Goal: Task Accomplishment & Management: Manage account settings

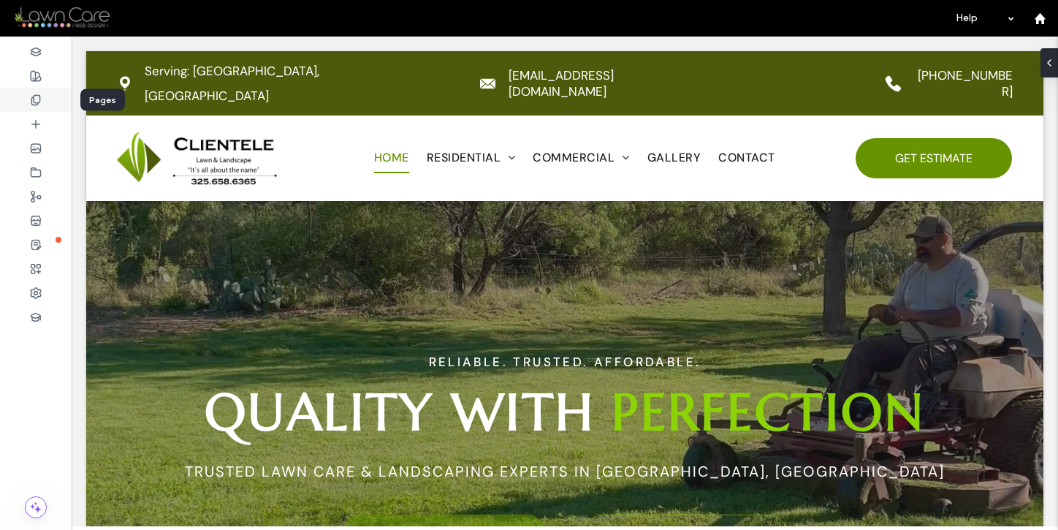
click at [36, 105] on span at bounding box center [36, 100] width 12 height 12
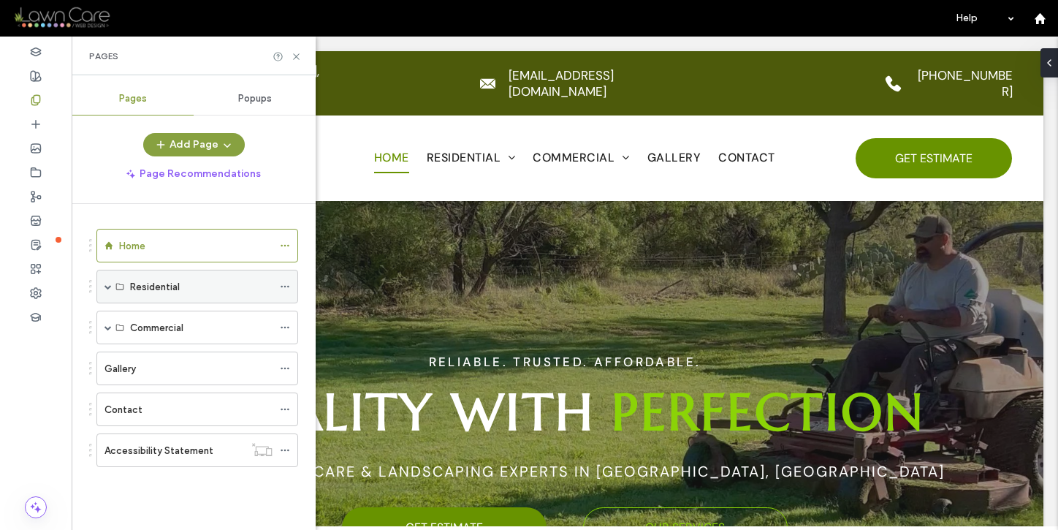
click at [105, 283] on span at bounding box center [107, 286] width 7 height 7
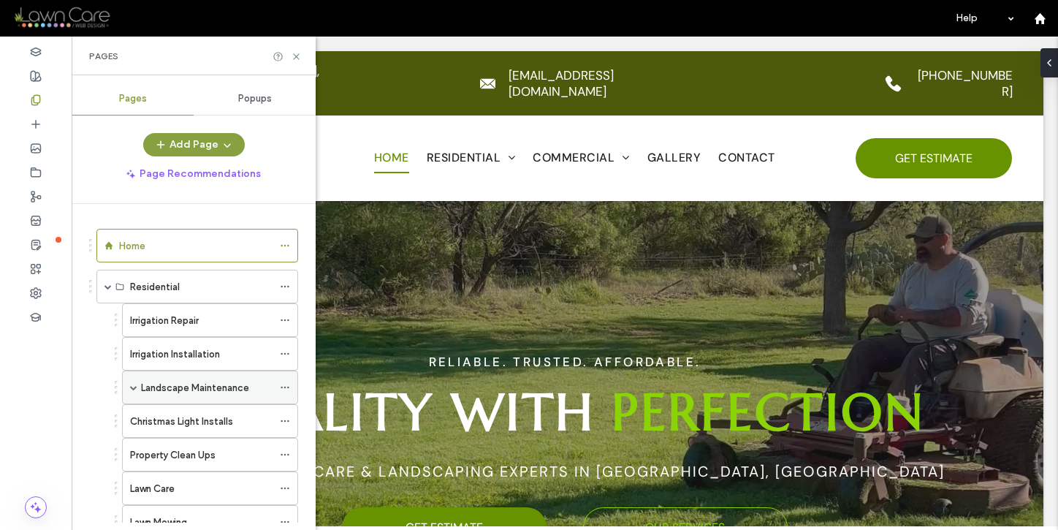
click at [134, 387] on span at bounding box center [133, 387] width 7 height 7
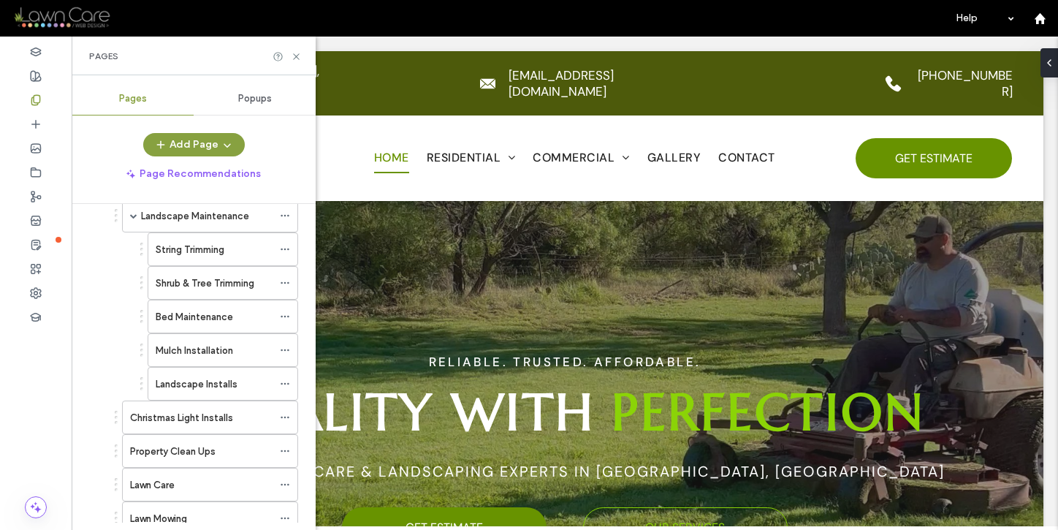
scroll to position [296, 0]
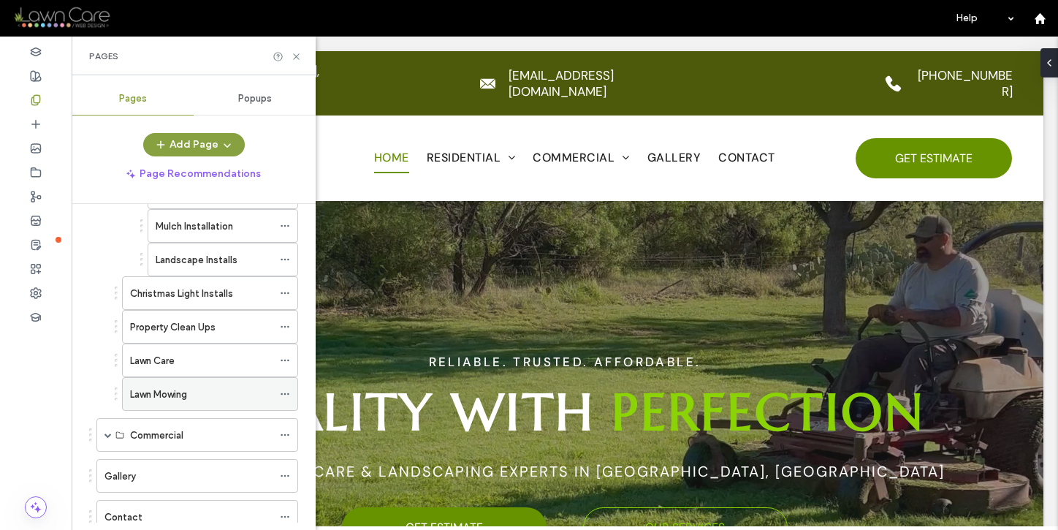
click at [156, 392] on label "Lawn Mowing" at bounding box center [158, 394] width 57 height 26
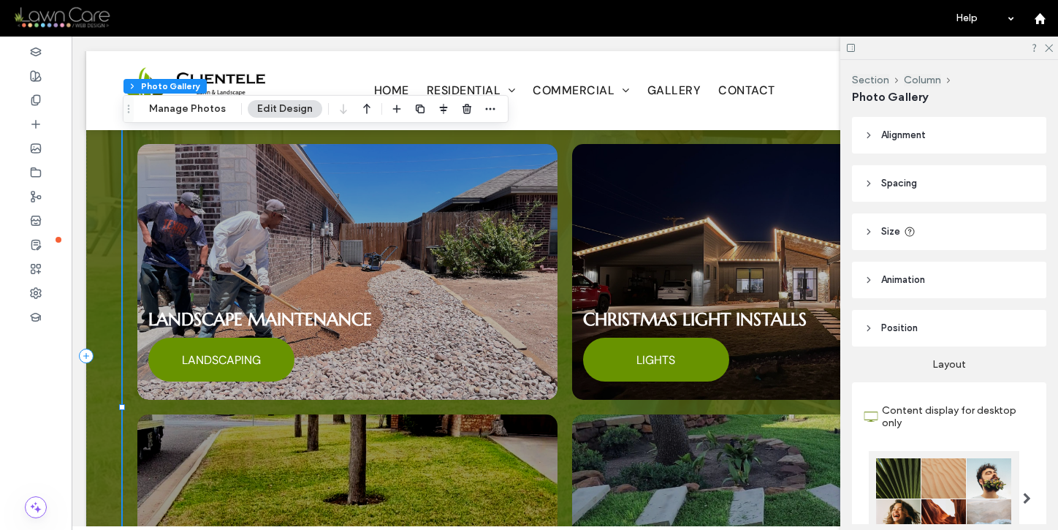
scroll to position [1259, 0]
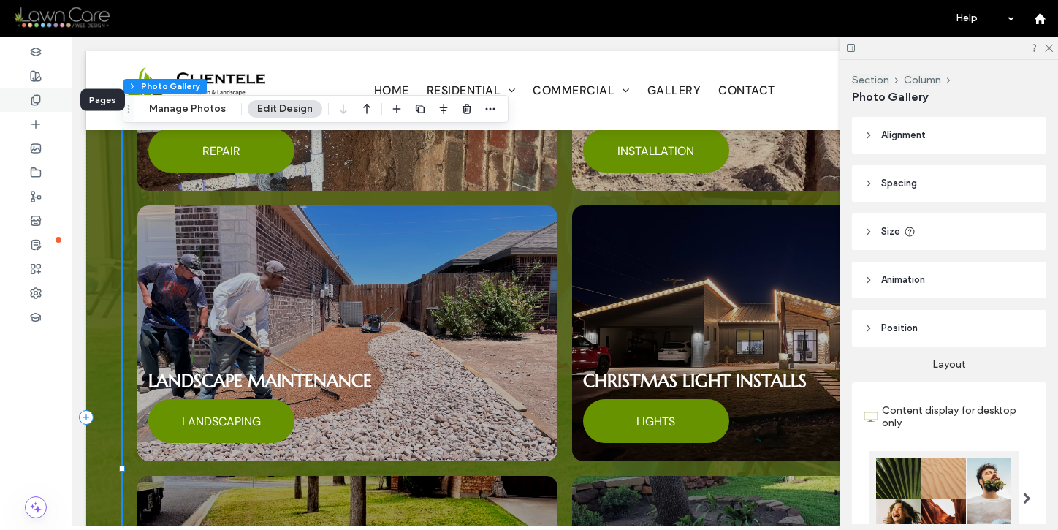
click at [45, 100] on div at bounding box center [36, 100] width 72 height 24
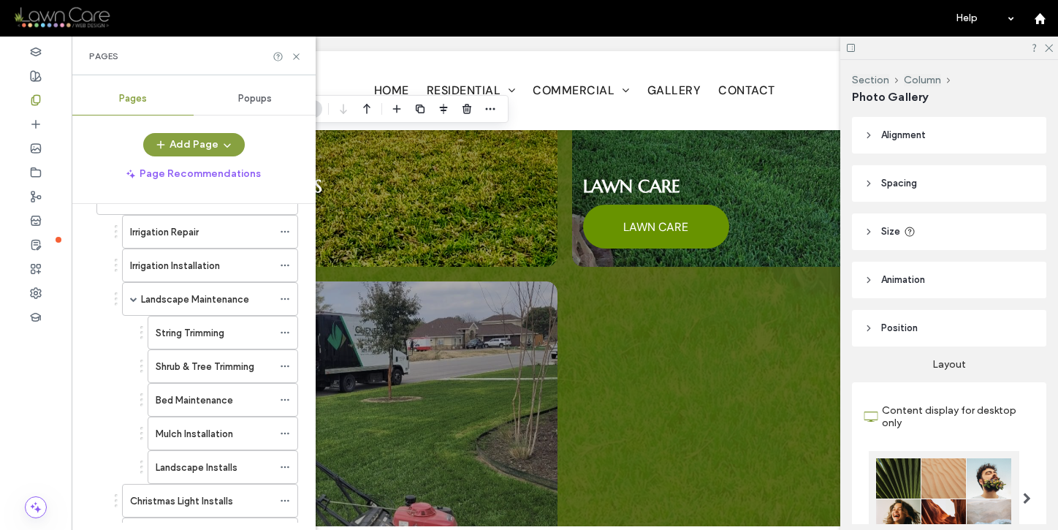
scroll to position [1713, 0]
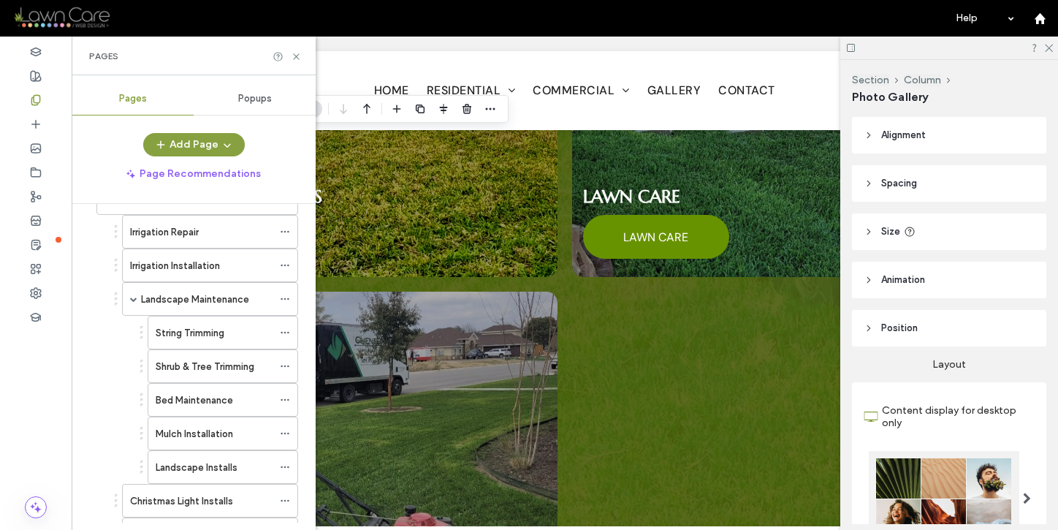
click at [621, 357] on div at bounding box center [782, 419] width 435 height 270
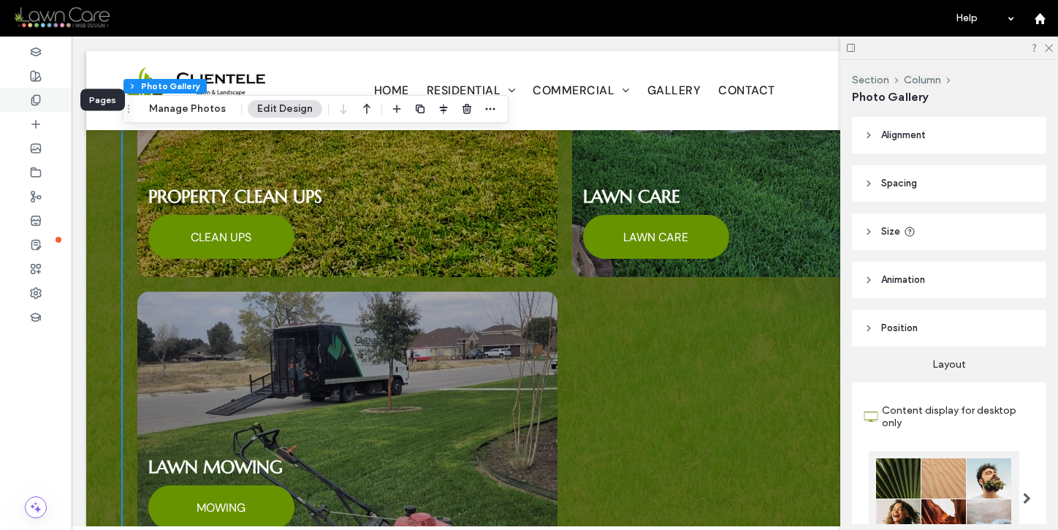
click at [31, 91] on div at bounding box center [36, 100] width 72 height 24
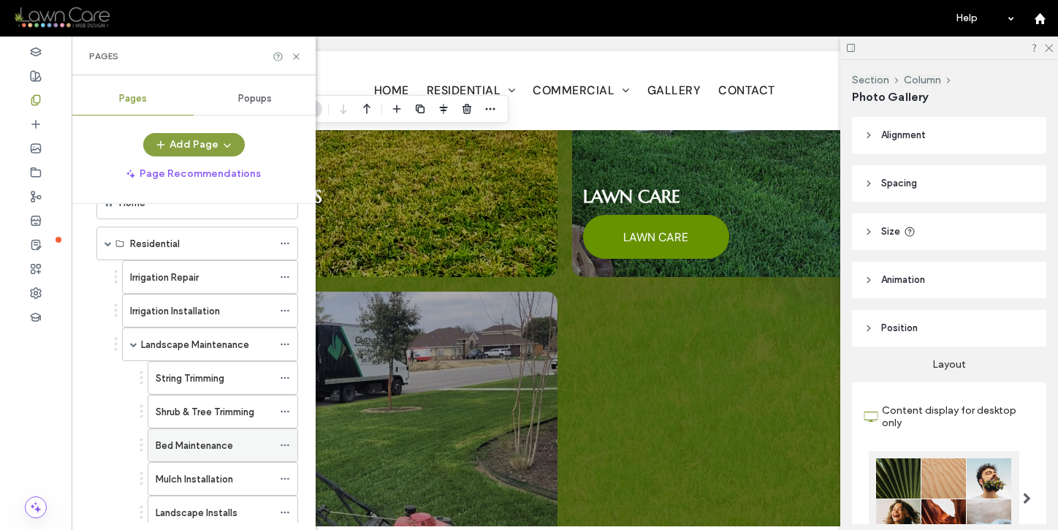
scroll to position [0, 0]
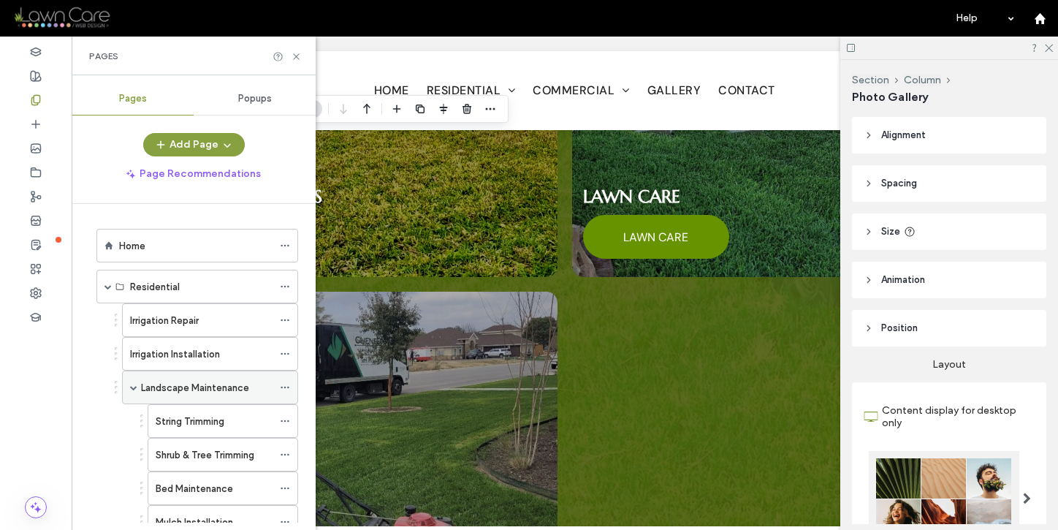
click at [137, 386] on span at bounding box center [133, 387] width 7 height 7
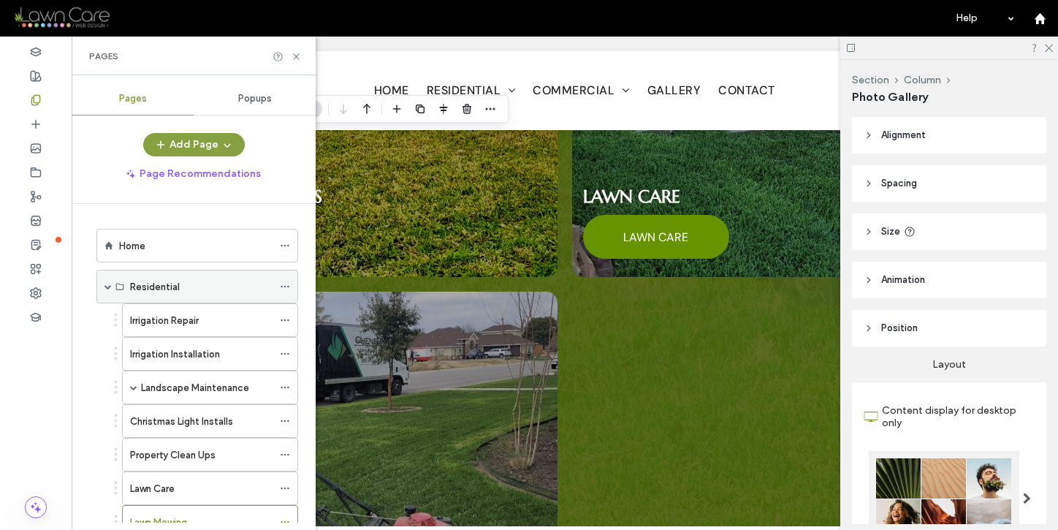
click at [104, 287] on span at bounding box center [107, 286] width 7 height 7
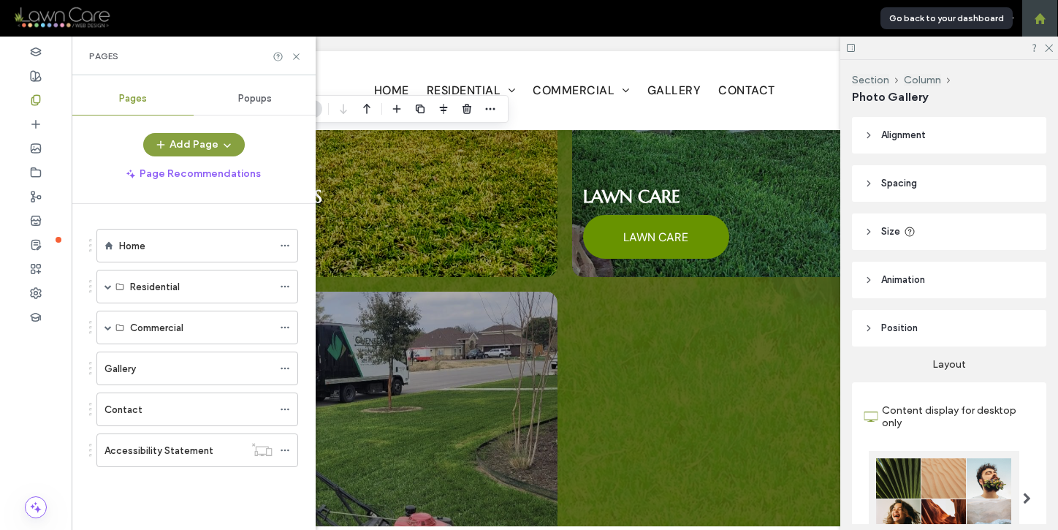
click at [1047, 21] on div at bounding box center [1039, 18] width 35 height 12
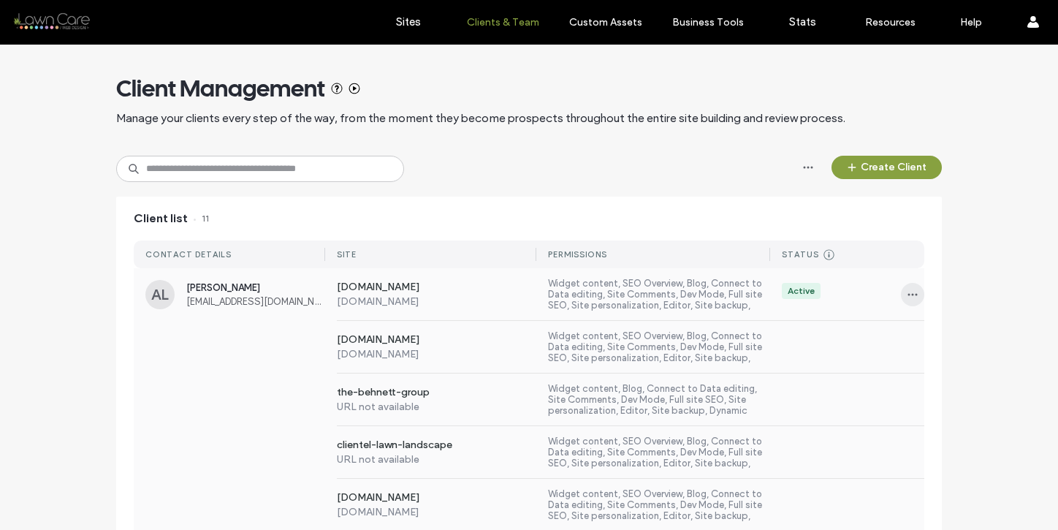
click at [908, 298] on icon "button" at bounding box center [913, 295] width 12 height 12
click at [926, 333] on span "Sites & Permissions" at bounding box center [967, 332] width 83 height 15
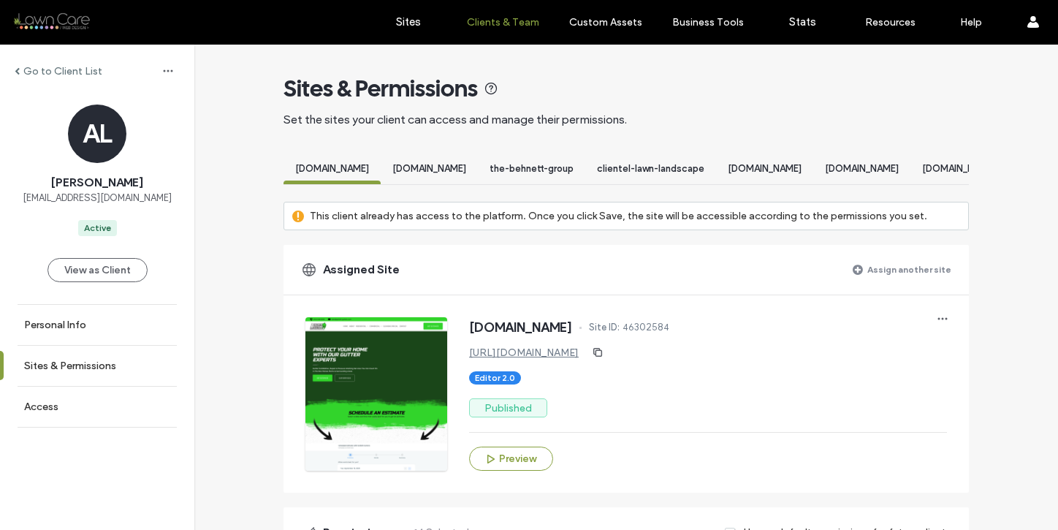
click at [889, 277] on label "Assign another site" at bounding box center [909, 269] width 84 height 26
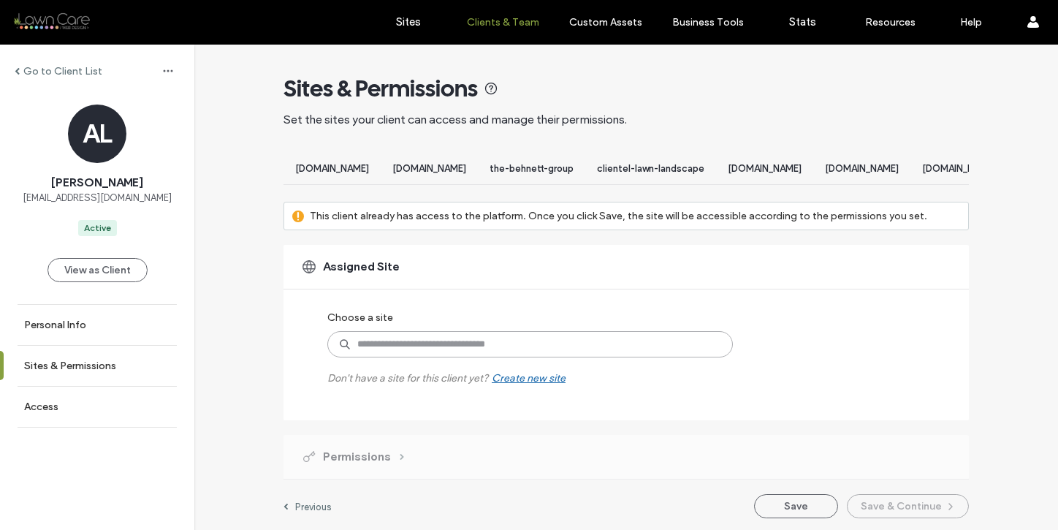
click at [684, 355] on input at bounding box center [530, 344] width 406 height 26
type input "*****"
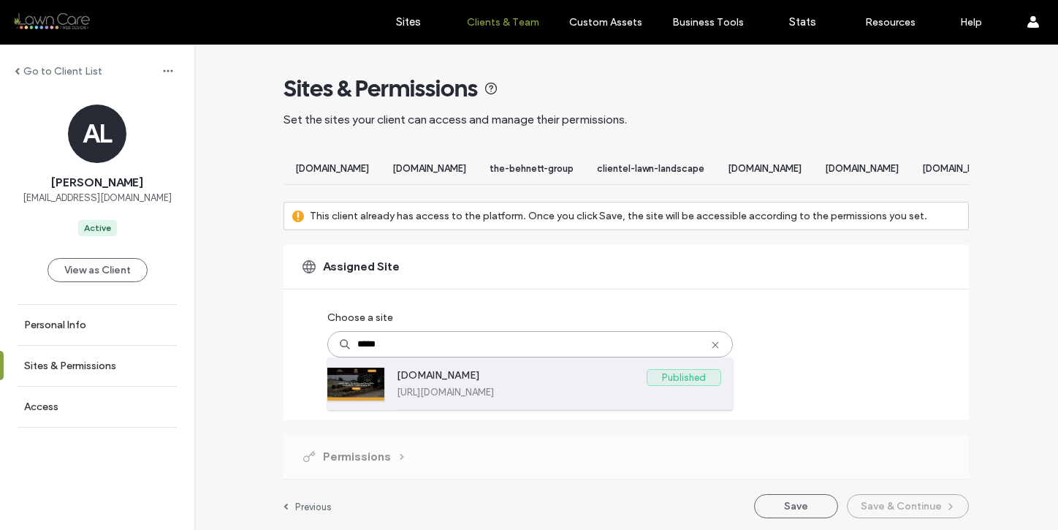
click at [590, 385] on label "www.bblandscapingservices.com" at bounding box center [522, 378] width 250 height 18
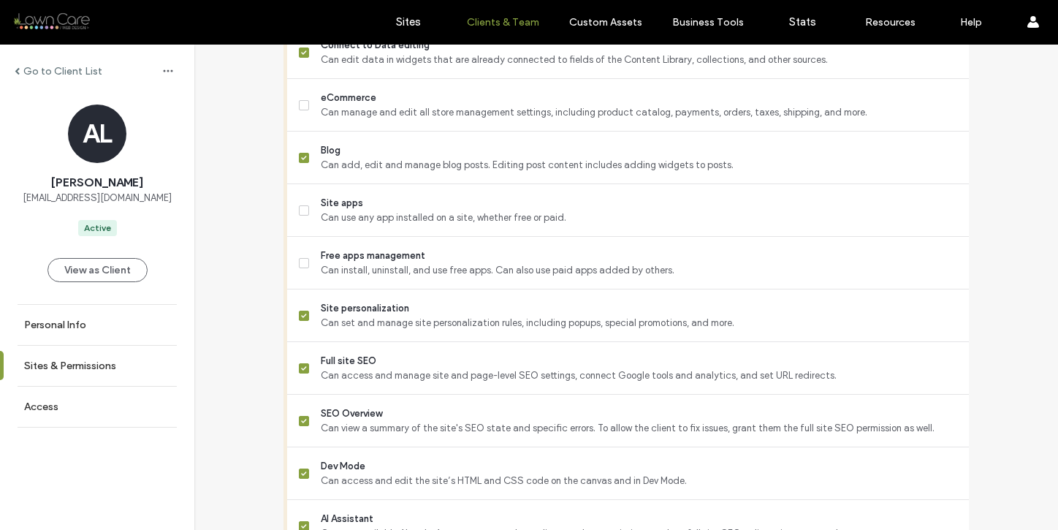
scroll to position [1358, 0]
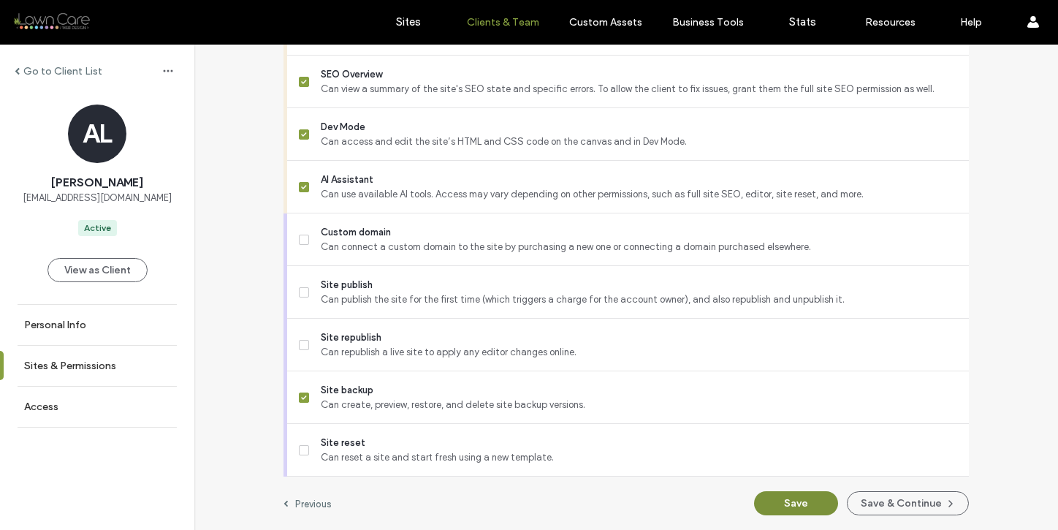
click at [788, 502] on button "Save" at bounding box center [796, 503] width 84 height 24
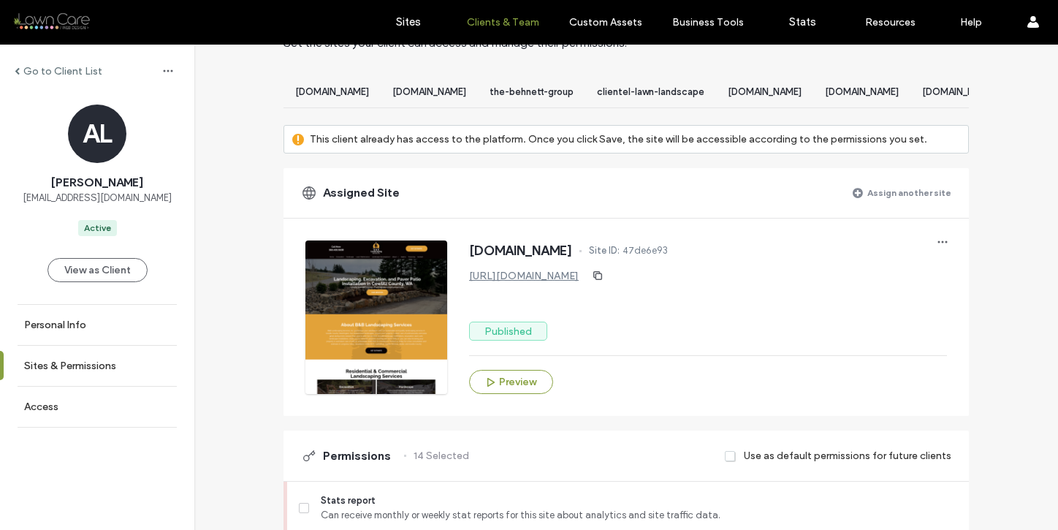
scroll to position [0, 0]
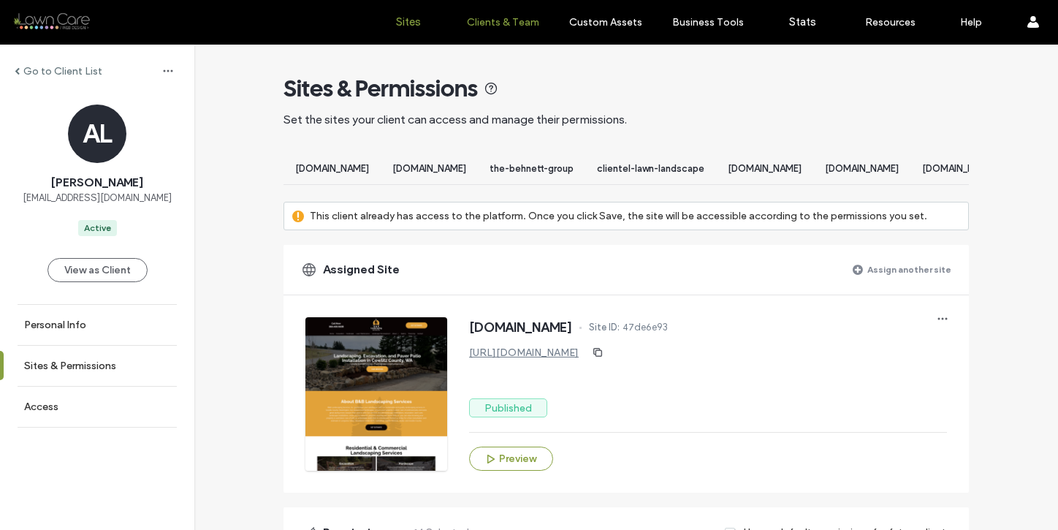
click at [425, 7] on link "Sites" at bounding box center [408, 22] width 87 height 44
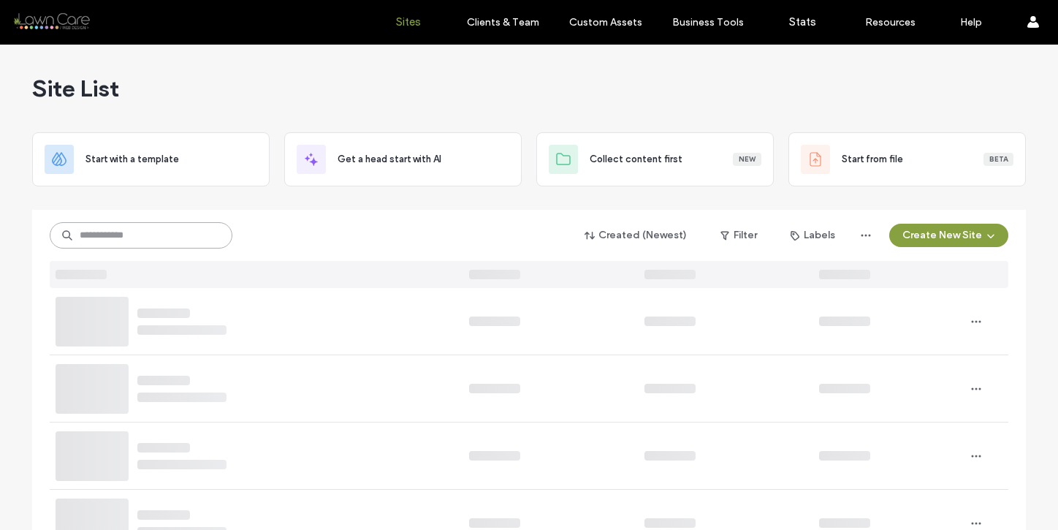
click at [160, 223] on input at bounding box center [141, 235] width 183 height 26
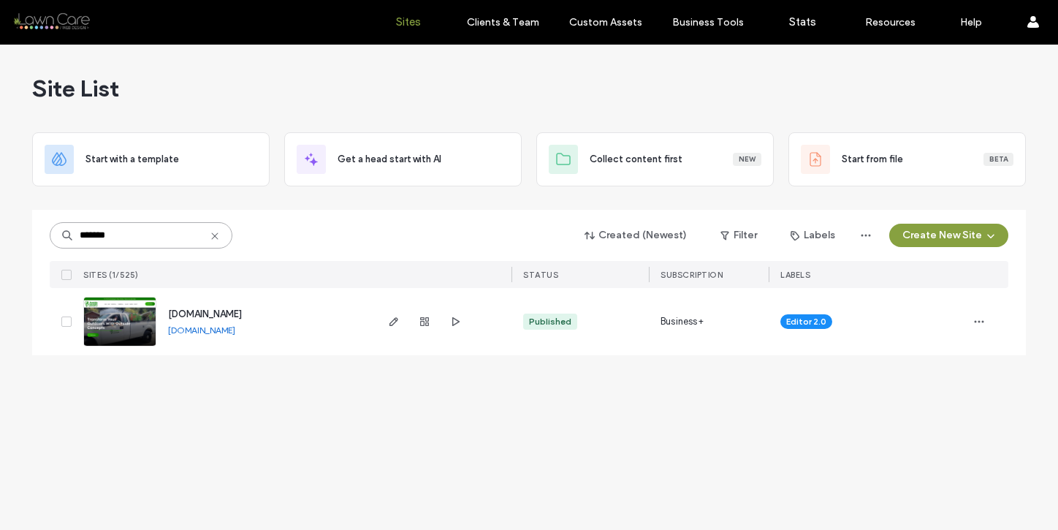
type input "*******"
click at [224, 313] on span "www.outsideconcepts.ca" at bounding box center [205, 313] width 74 height 11
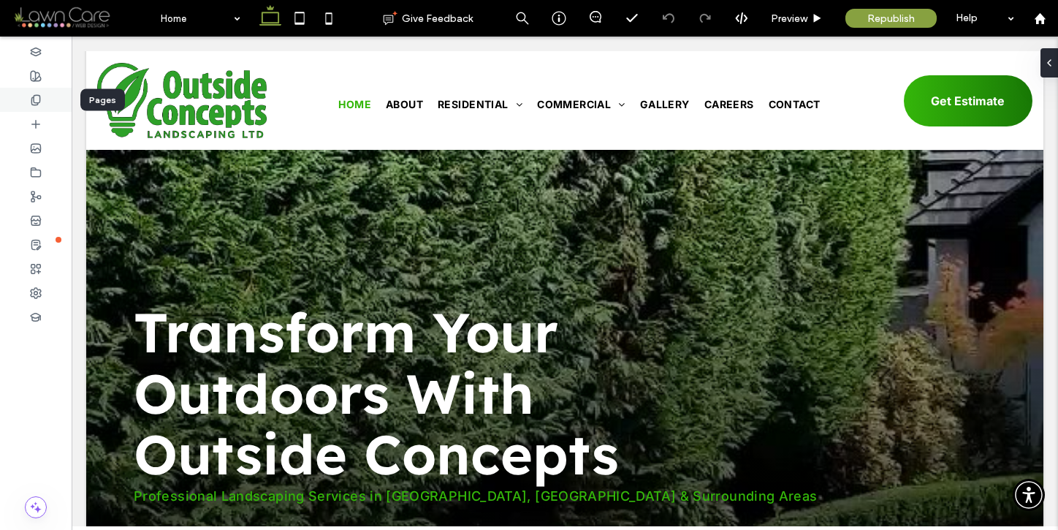
click at [30, 107] on div at bounding box center [36, 100] width 72 height 24
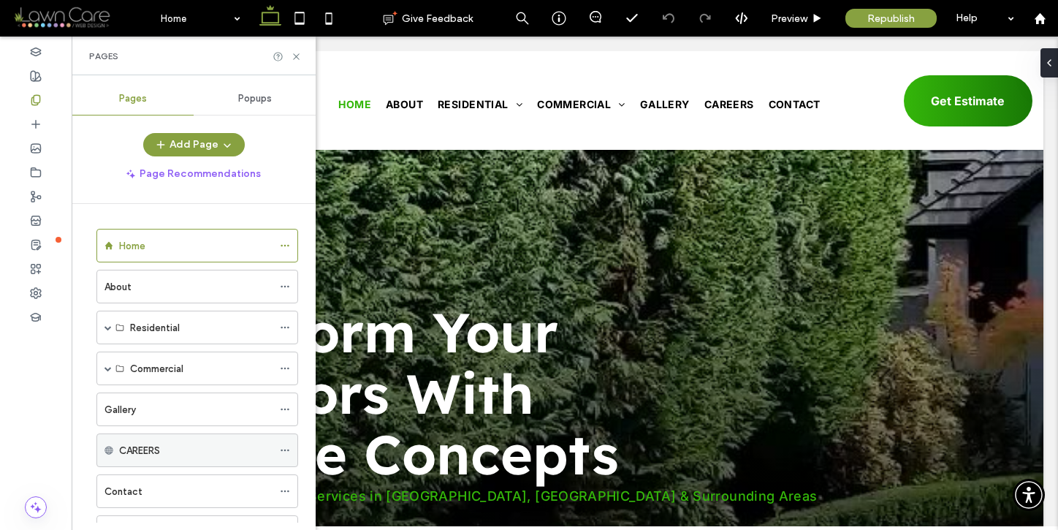
scroll to position [145, 0]
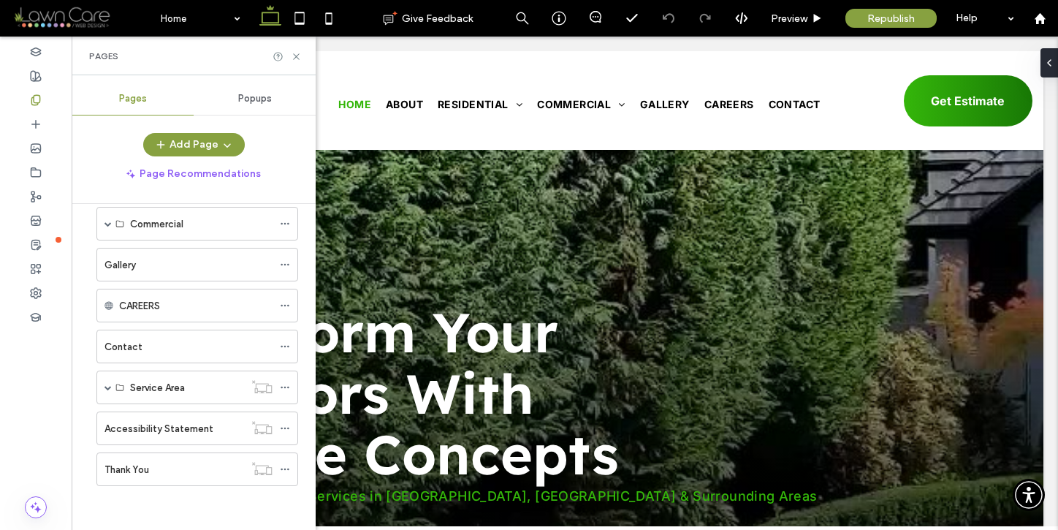
click at [164, 470] on div "Thank You" at bounding box center [174, 469] width 140 height 15
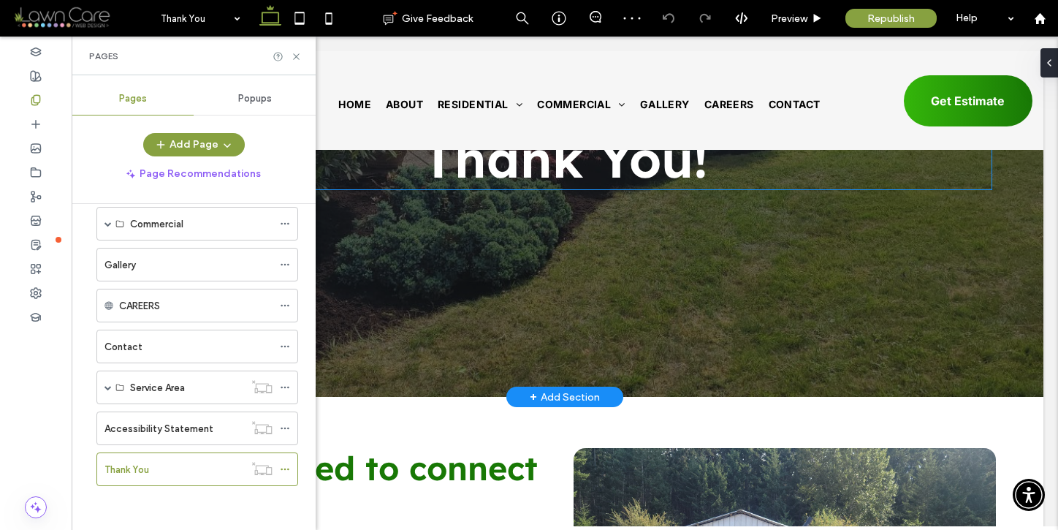
scroll to position [512, 0]
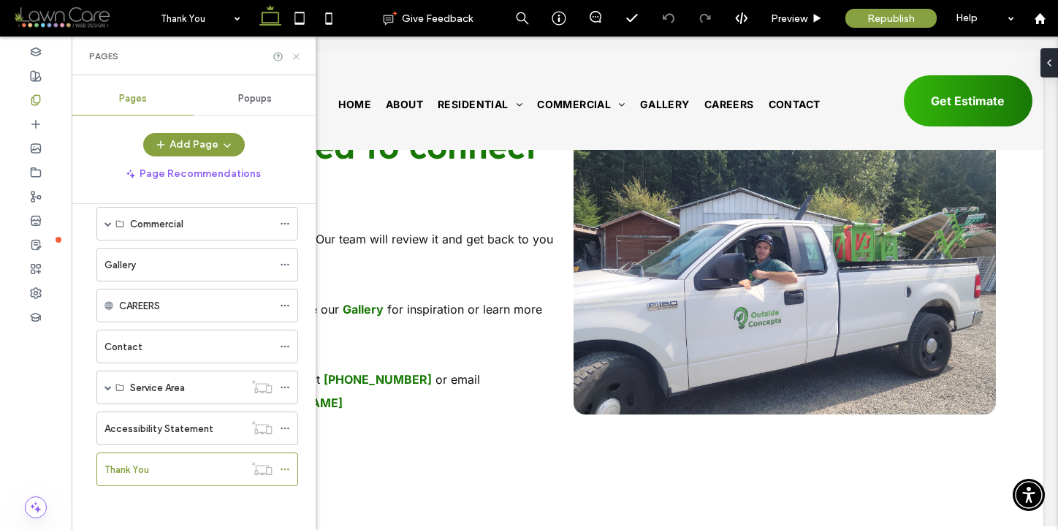
click at [294, 53] on icon at bounding box center [296, 56] width 11 height 11
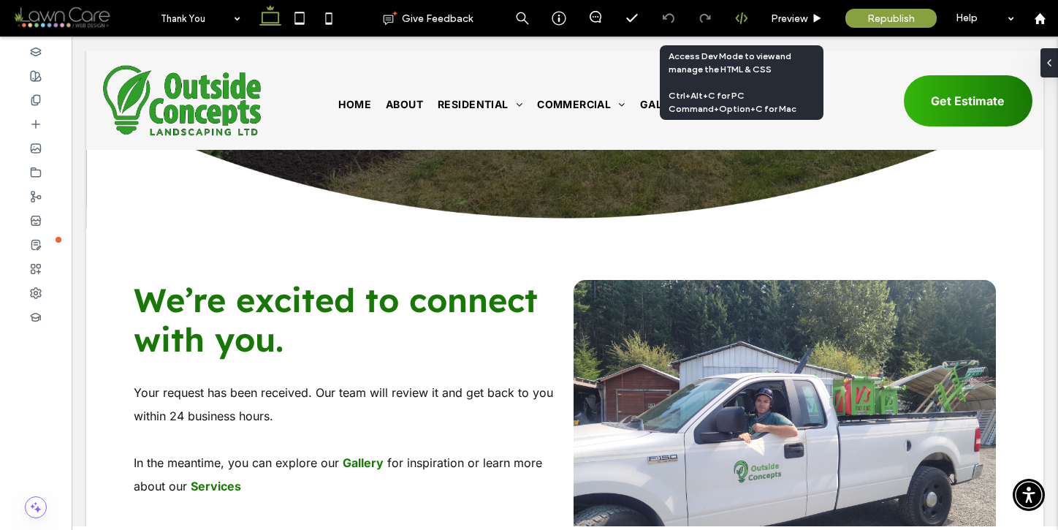
scroll to position [0, 0]
click at [742, 18] on icon at bounding box center [741, 18] width 13 height 13
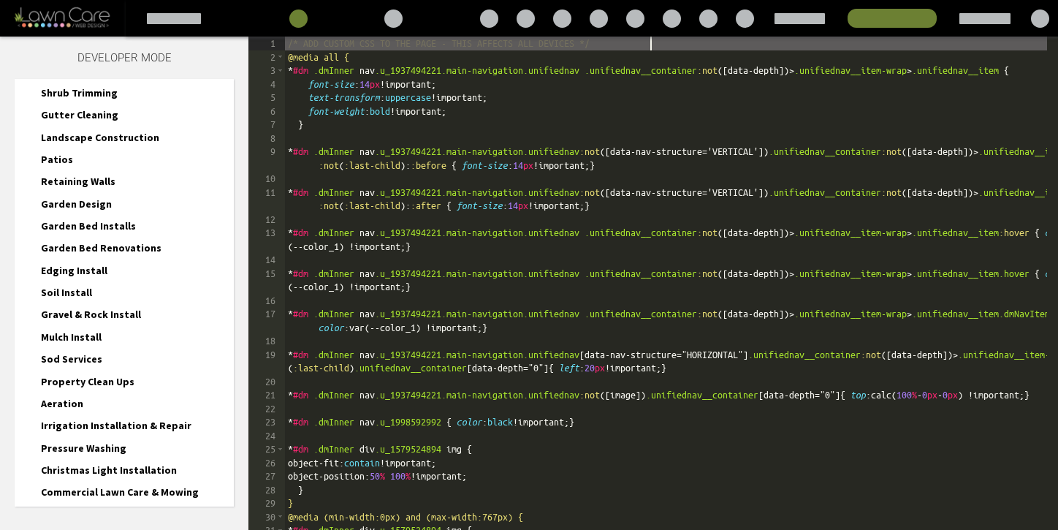
scroll to position [622, 0]
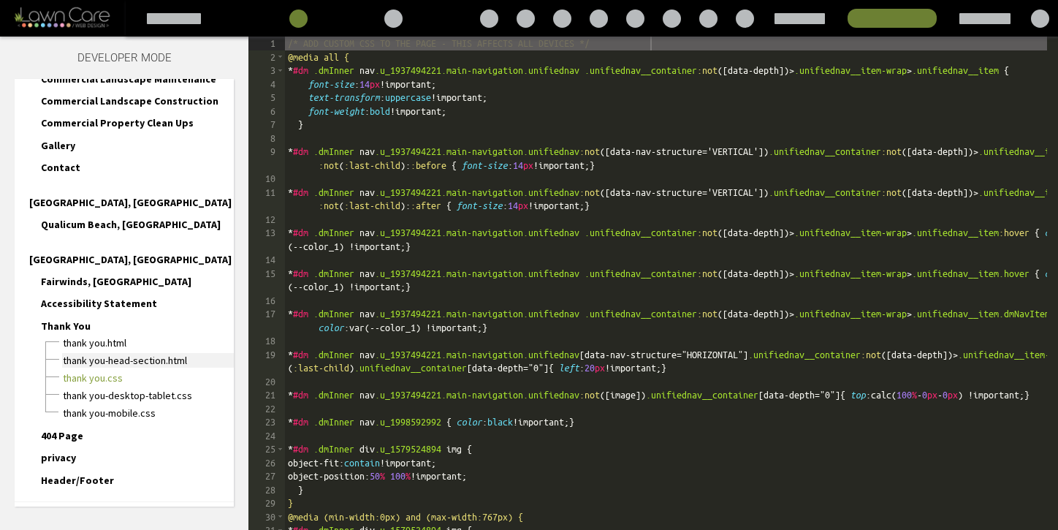
click at [111, 353] on span "Thank You-head-section.html" at bounding box center [148, 360] width 172 height 15
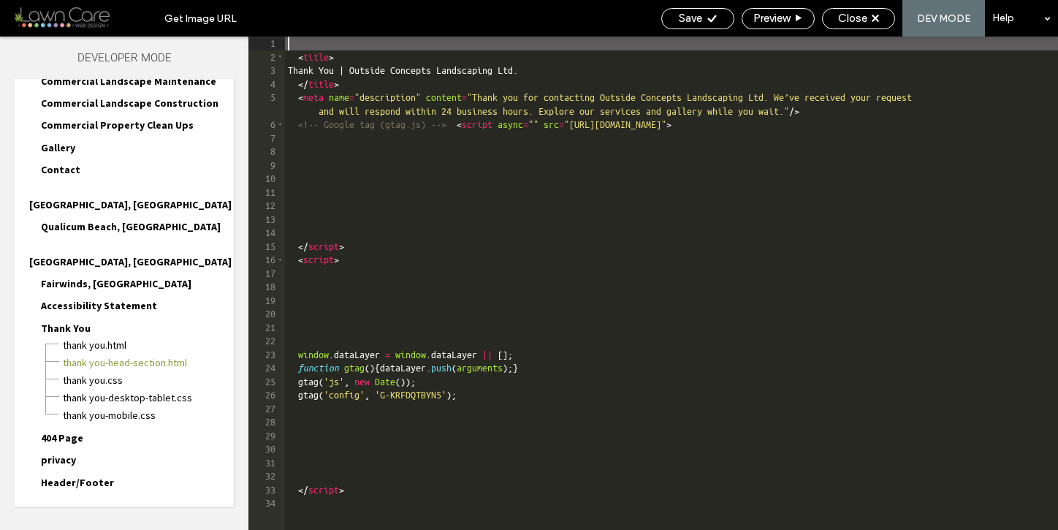
scroll to position [619, 0]
click at [870, 23] on div "Close" at bounding box center [859, 18] width 72 height 13
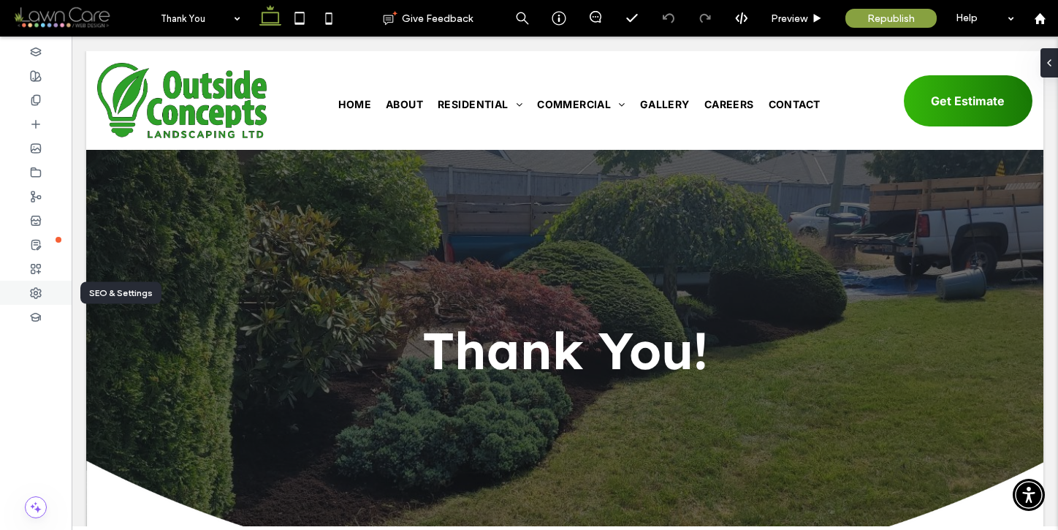
click at [37, 292] on icon at bounding box center [36, 293] width 12 height 12
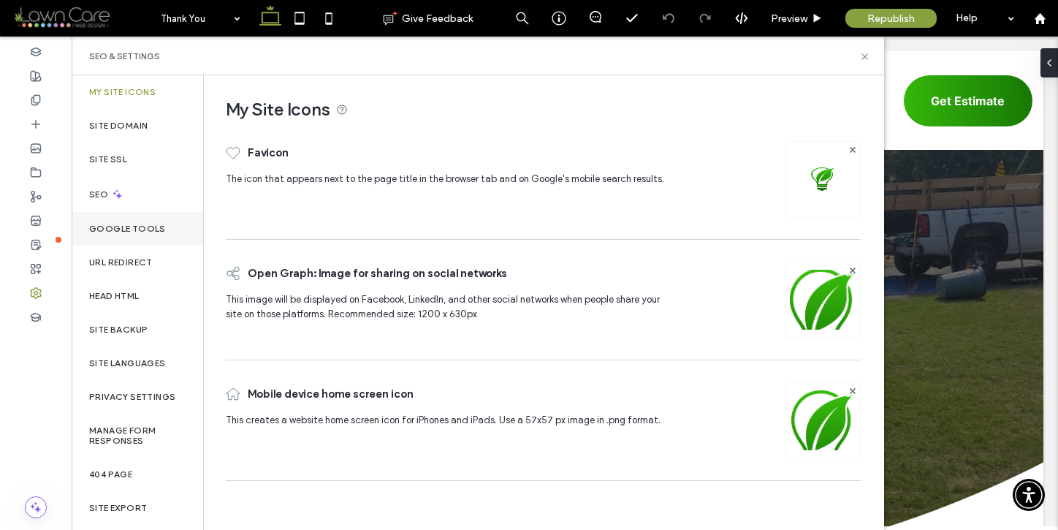
click at [150, 226] on label "Google Tools" at bounding box center [127, 229] width 77 height 10
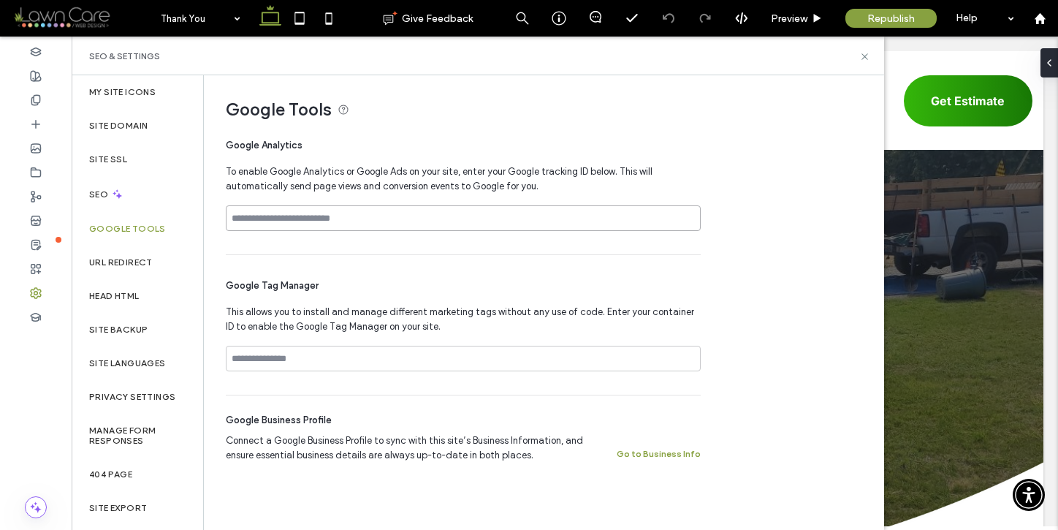
click at [313, 218] on input at bounding box center [463, 218] width 475 height 26
paste input "**********"
type input "**********"
click at [278, 360] on input at bounding box center [463, 359] width 475 height 26
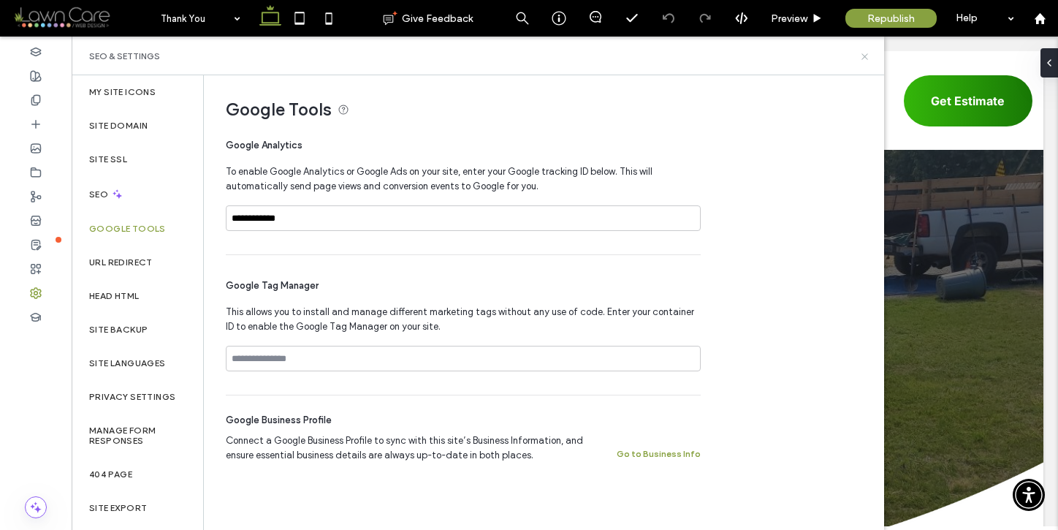
click at [866, 57] on icon at bounding box center [864, 56] width 11 height 11
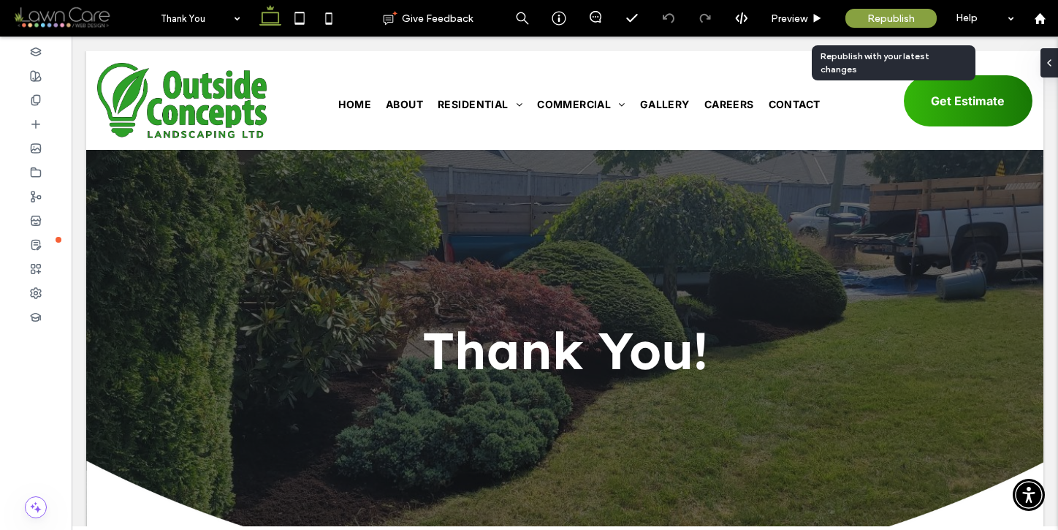
click at [878, 20] on span "Republish" at bounding box center [890, 18] width 47 height 12
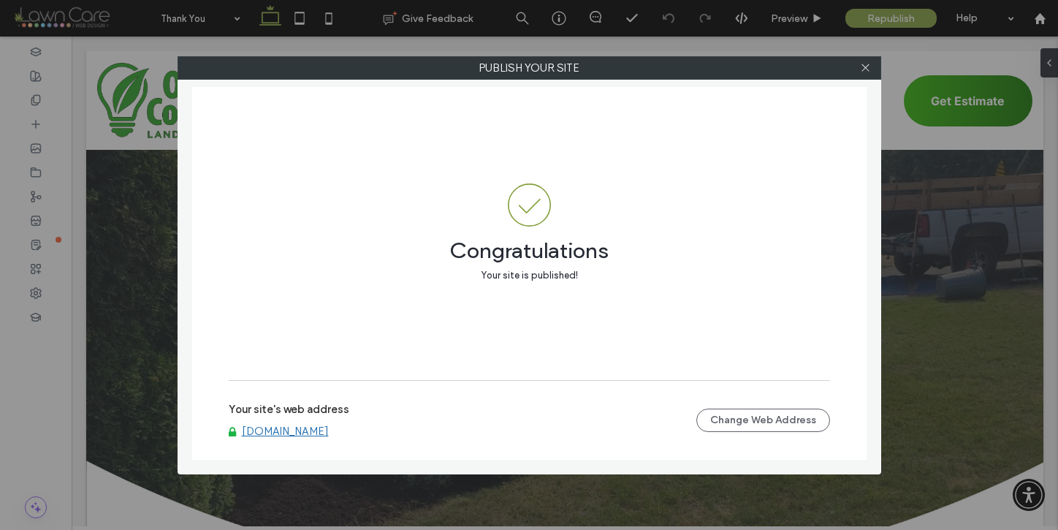
click at [121, 170] on div "Publish your site Congratulations Your site is published! Your site's web addre…" at bounding box center [529, 265] width 1058 height 530
click at [870, 64] on icon at bounding box center [865, 67] width 11 height 11
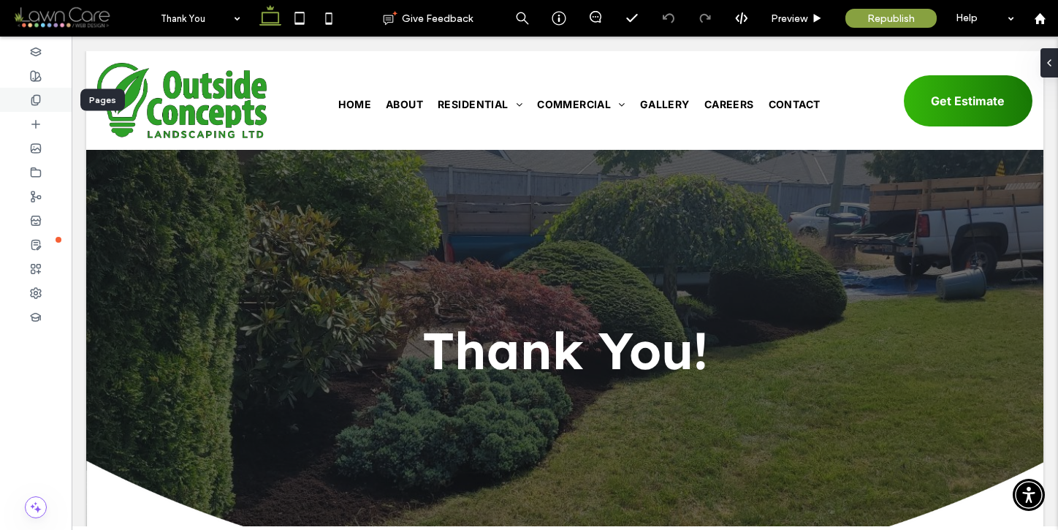
click at [43, 101] on div at bounding box center [36, 100] width 72 height 24
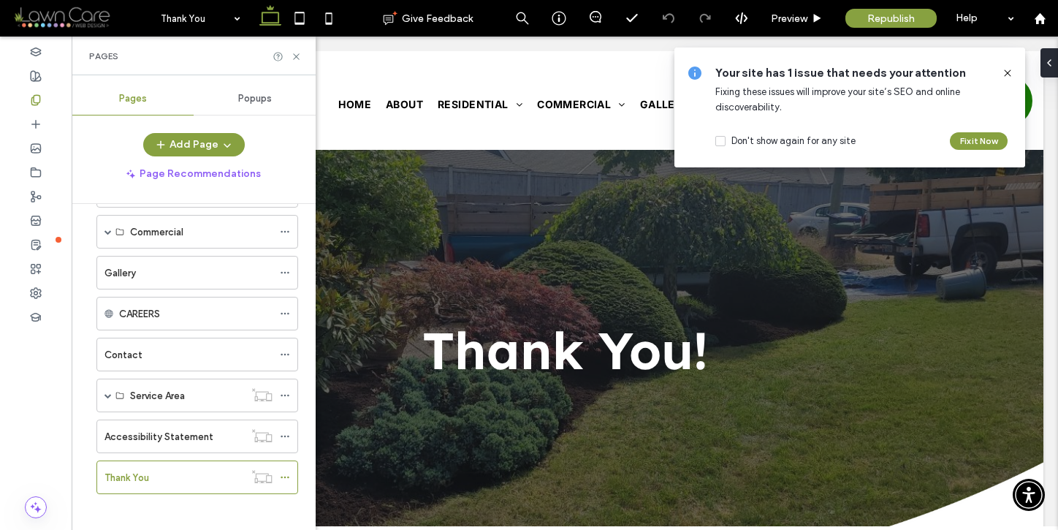
scroll to position [145, 0]
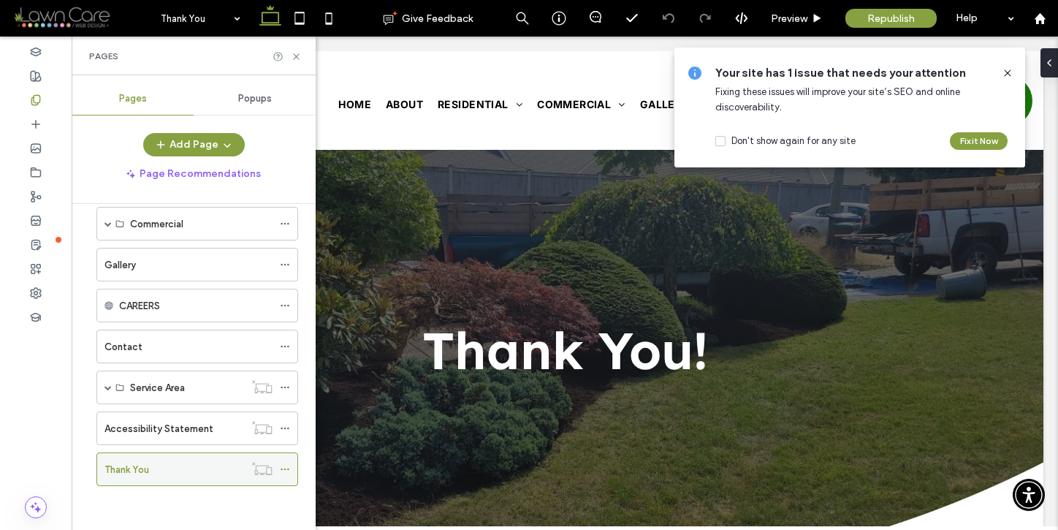
click at [285, 470] on icon at bounding box center [285, 469] width 10 height 10
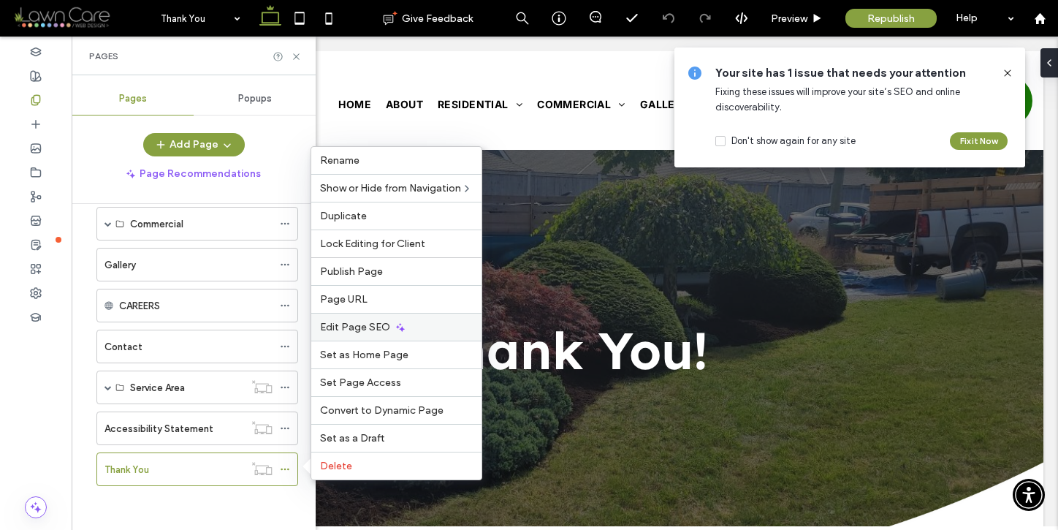
click at [411, 329] on div "Edit Page SEO" at bounding box center [396, 327] width 170 height 28
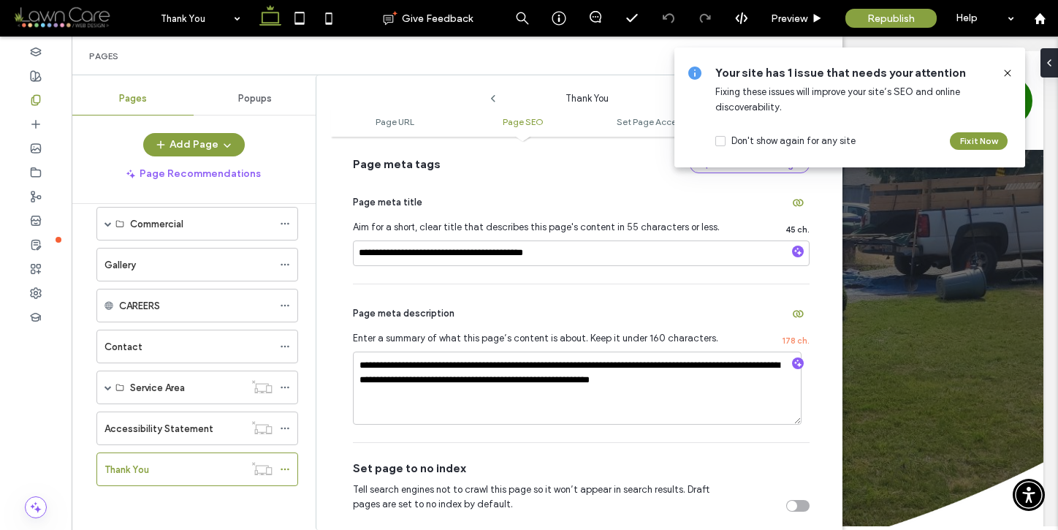
scroll to position [232, 0]
